Goal: Task Accomplishment & Management: Manage account settings

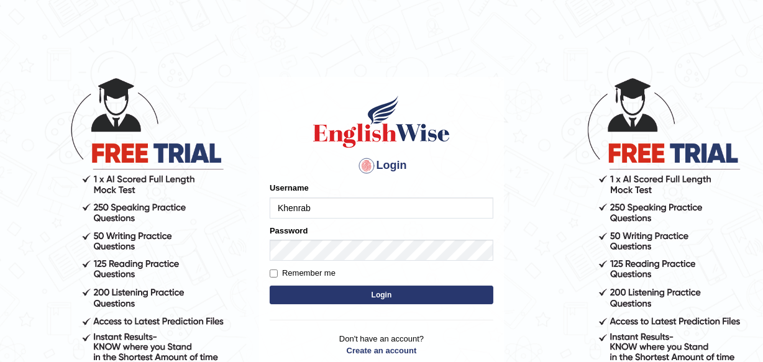
click at [327, 234] on div "Password" at bounding box center [382, 243] width 224 height 36
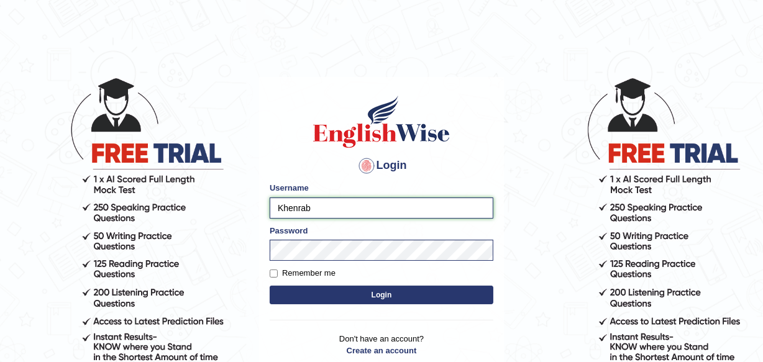
click at [348, 199] on input "Khenrab" at bounding box center [382, 208] width 224 height 21
type input "Leena49"
click at [400, 292] on button "Login" at bounding box center [382, 295] width 224 height 19
